Goal: Transaction & Acquisition: Purchase product/service

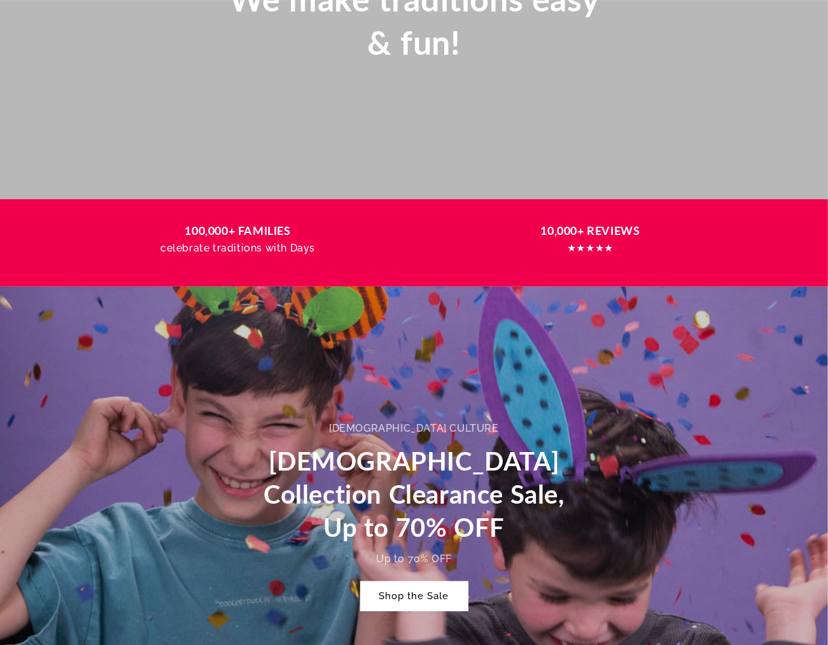
scroll to position [398, 0]
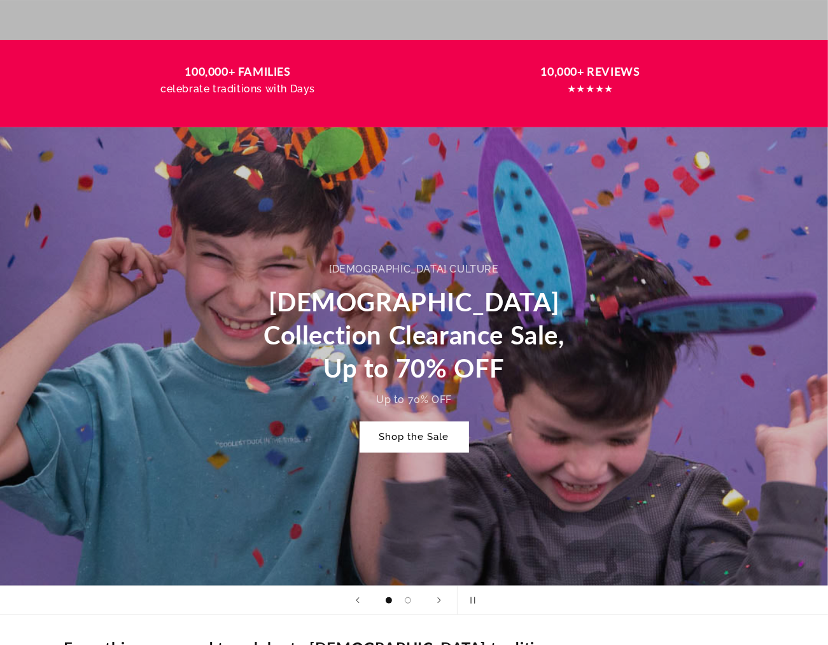
click at [262, 288] on link "Shop the Sale" at bounding box center [414, 437] width 108 height 30
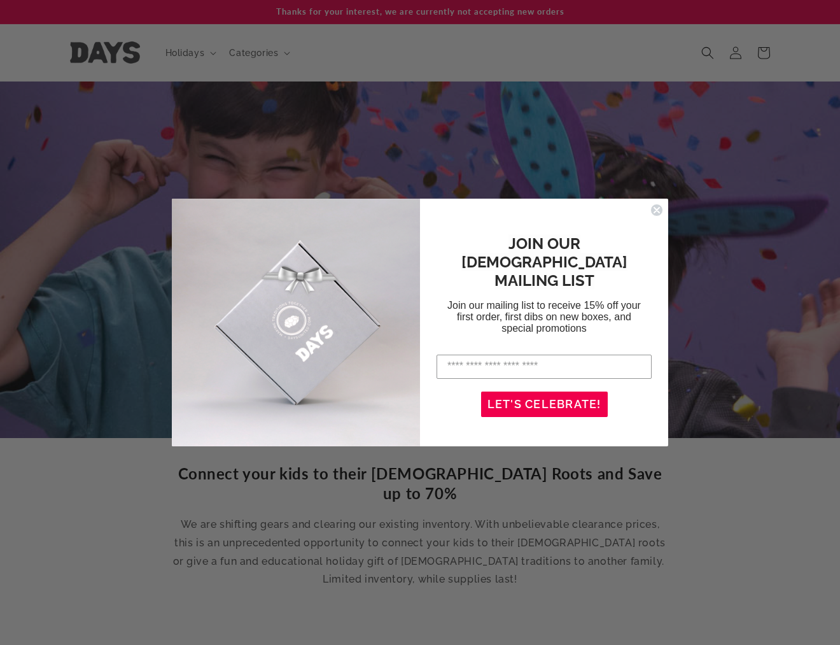
click at [656, 208] on circle "Close dialog" at bounding box center [657, 210] width 12 height 12
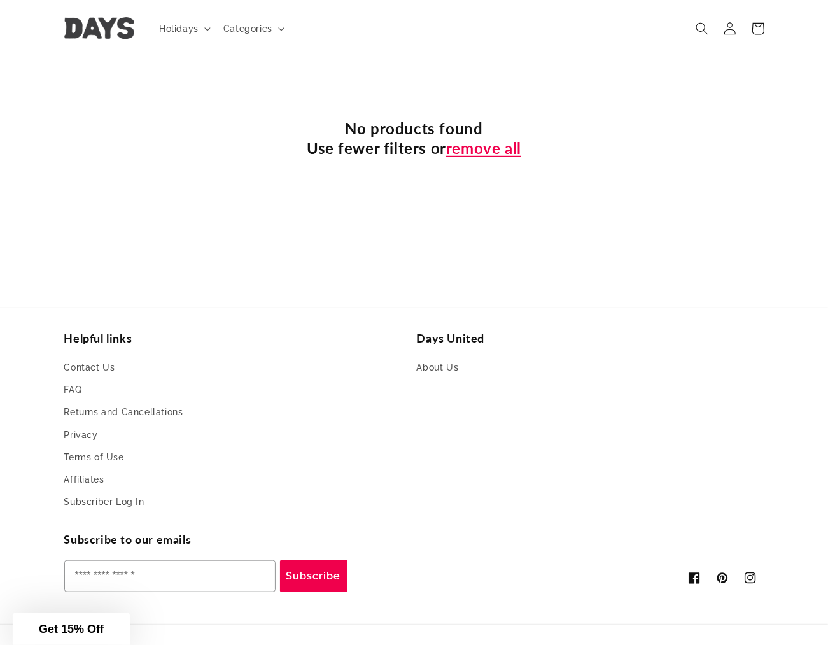
scroll to position [398, 0]
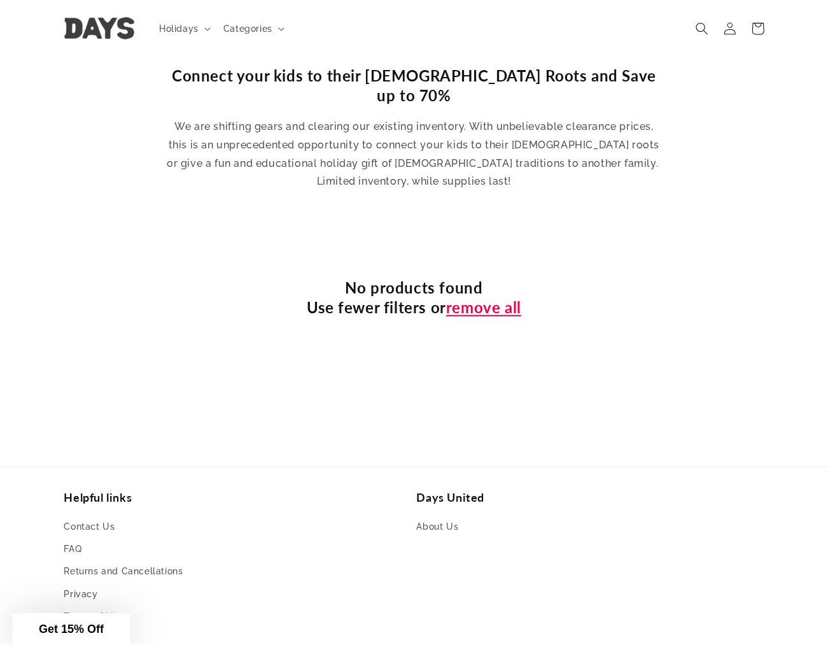
click at [504, 297] on link "remove all" at bounding box center [483, 307] width 75 height 20
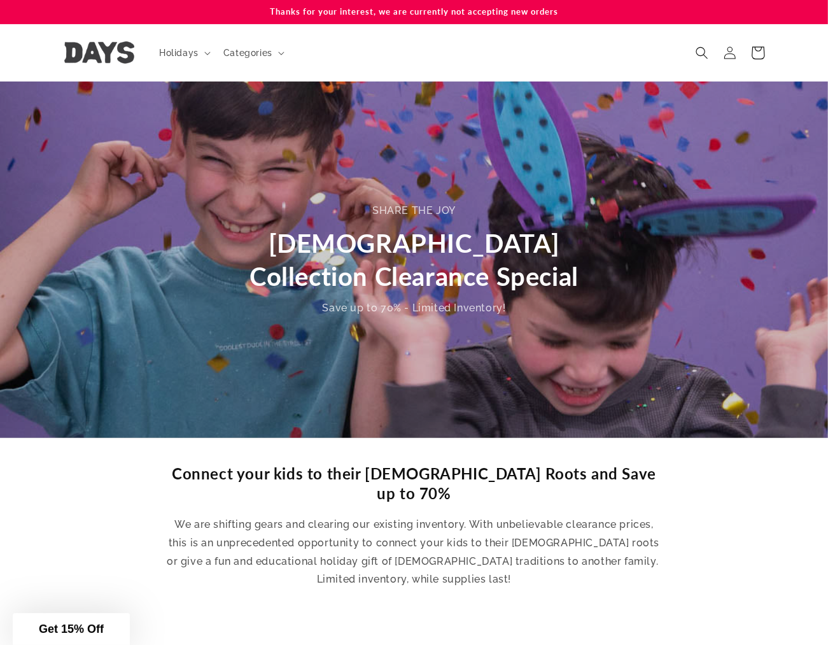
click at [761, 49] on icon at bounding box center [758, 53] width 30 height 30
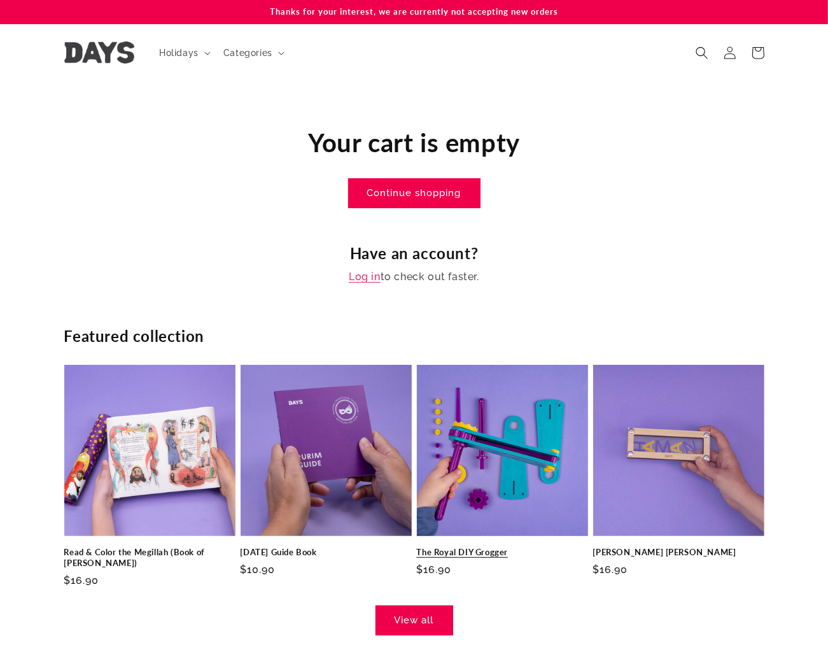
click at [530, 547] on link "The Royal DIY Grogger" at bounding box center [502, 552] width 171 height 11
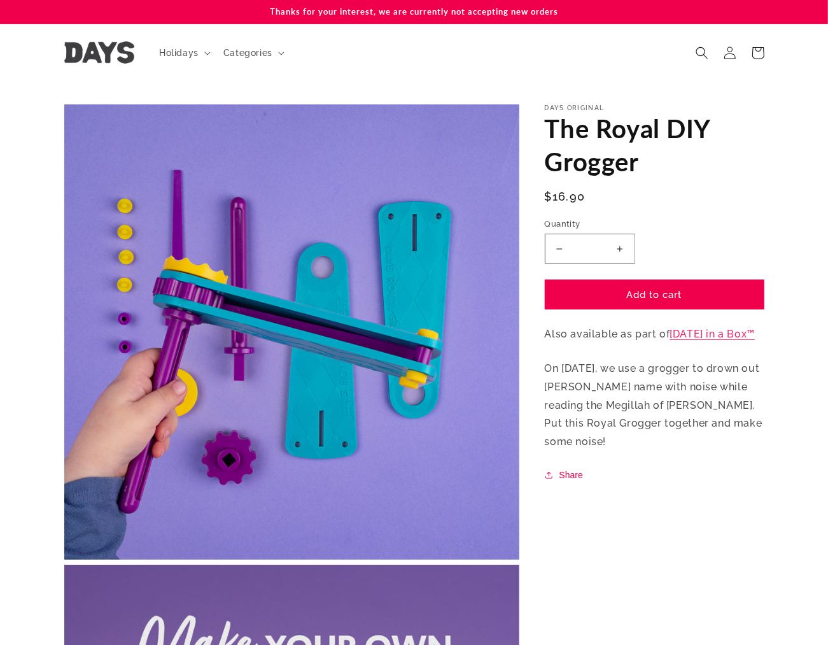
click at [620, 243] on button "Increase quantity for The Royal DIY Grogger" at bounding box center [620, 249] width 29 height 30
click at [620, 244] on button "Increase quantity for The Royal DIY Grogger" at bounding box center [620, 249] width 29 height 30
drag, startPoint x: 620, startPoint y: 244, endPoint x: 620, endPoint y: 251, distance: 7.6
click at [620, 251] on button "Increase quantity for The Royal DIY Grogger" at bounding box center [620, 249] width 29 height 30
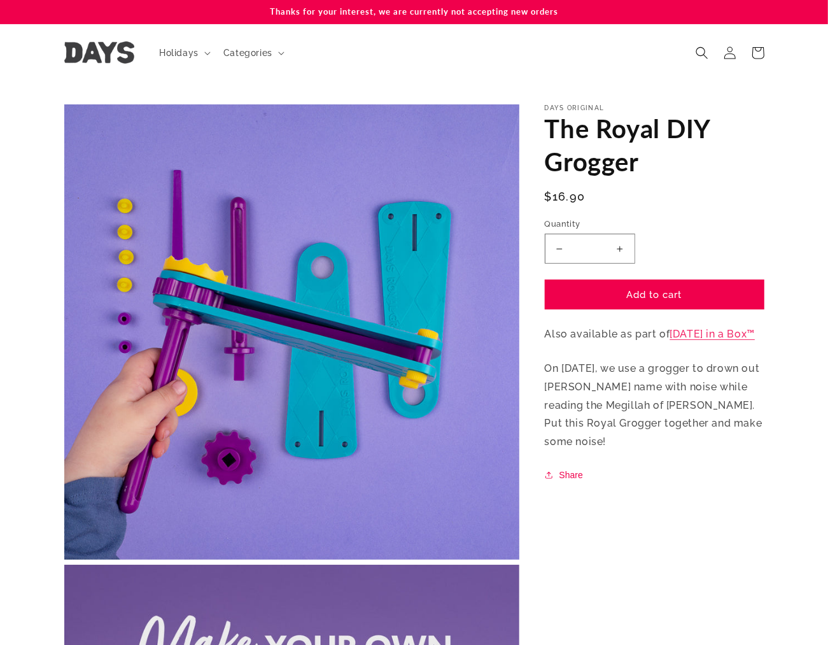
type input "*"
drag, startPoint x: 625, startPoint y: 288, endPoint x: 720, endPoint y: 245, distance: 104.3
click at [627, 290] on button "Add to cart" at bounding box center [655, 295] width 220 height 30
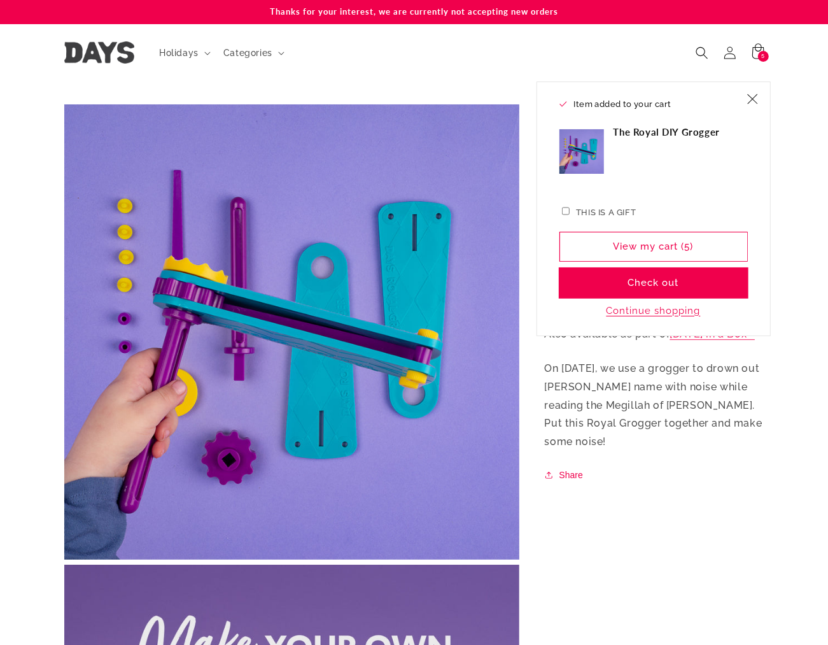
click at [638, 279] on button "Check out" at bounding box center [654, 283] width 188 height 30
